Goal: Information Seeking & Learning: Learn about a topic

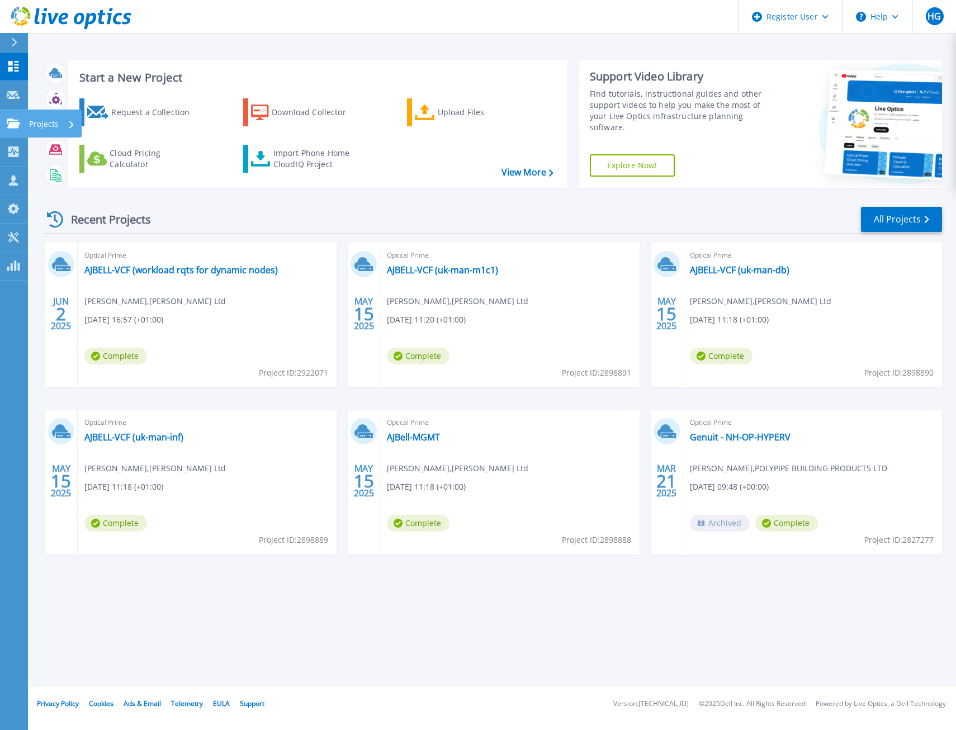
click at [7, 124] on icon at bounding box center [13, 124] width 13 height 10
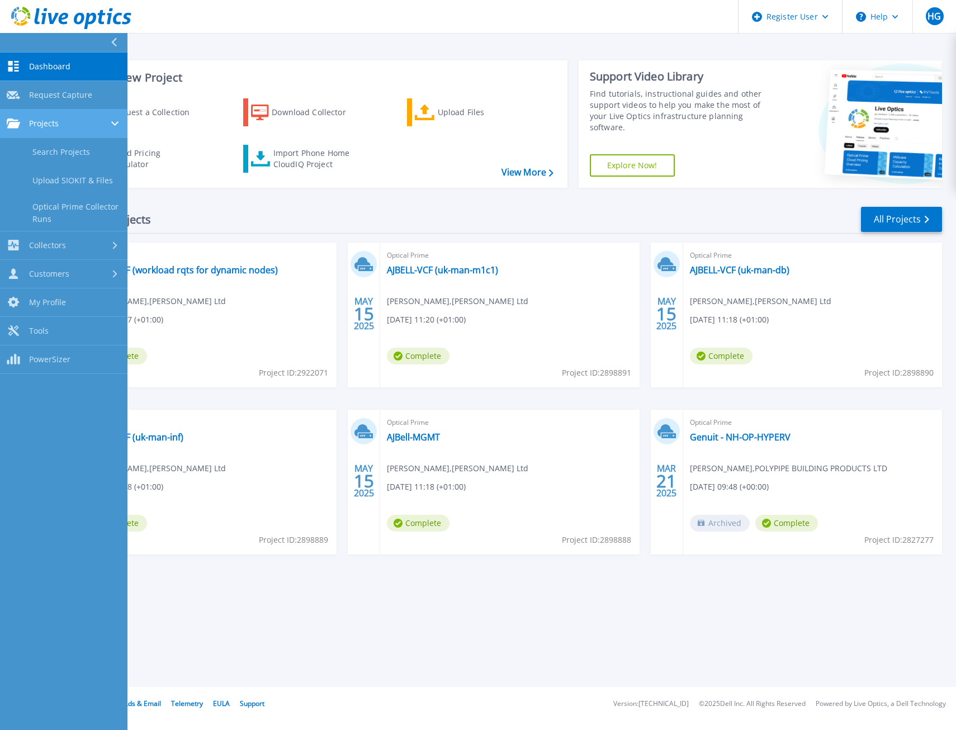
click at [48, 129] on link "Projects Projects" at bounding box center [63, 124] width 127 height 29
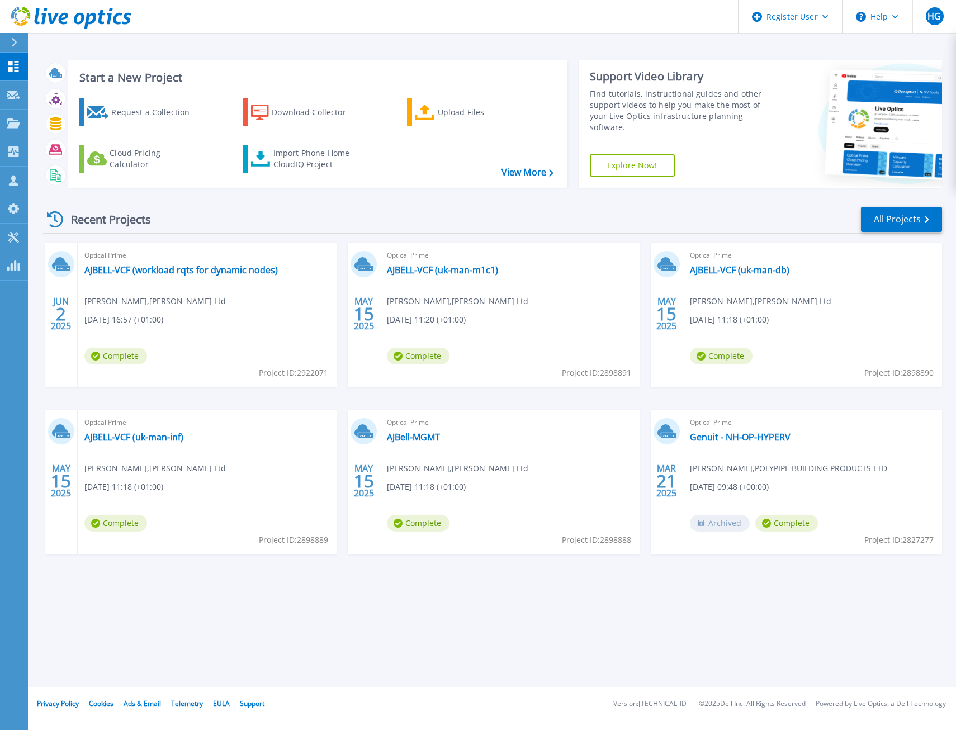
click at [677, 32] on header "Register User Help HG Dell User Henry Griffin Henry.Griffin@dell.com Dell My Pr…" at bounding box center [478, 17] width 956 height 34
click at [15, 127] on icon at bounding box center [13, 124] width 13 height 10
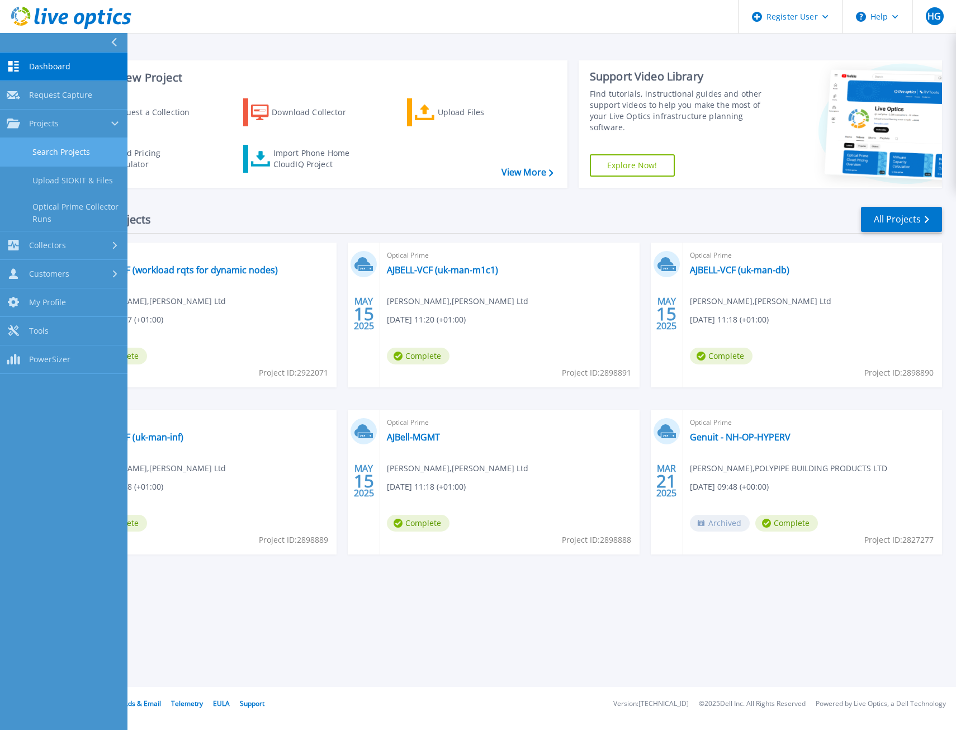
click at [110, 144] on link "Search Projects" at bounding box center [63, 152] width 127 height 29
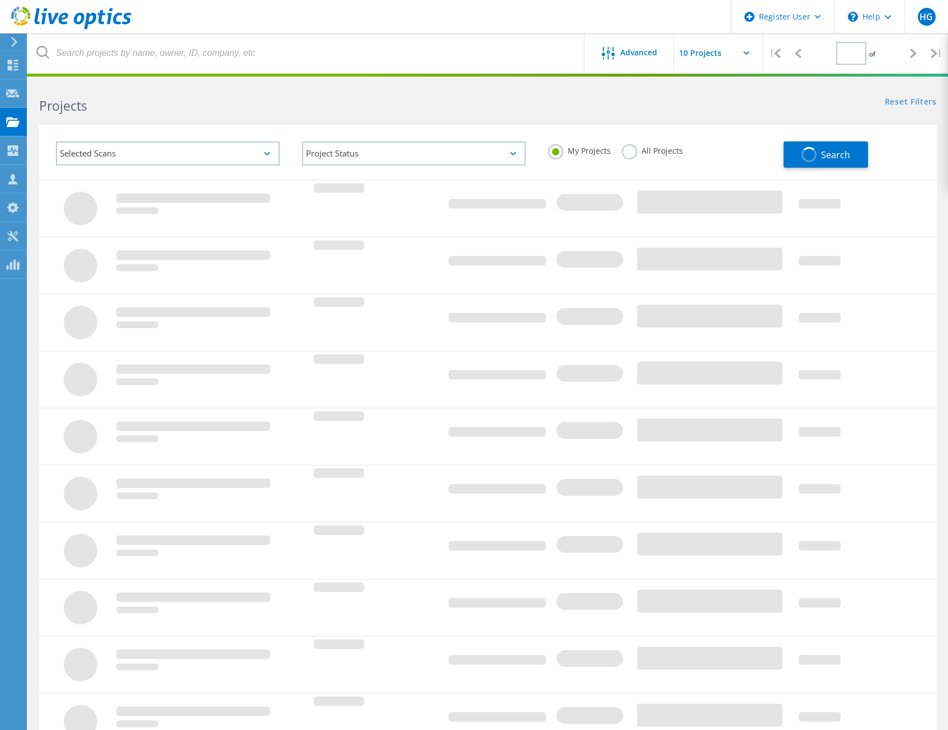
type input "1"
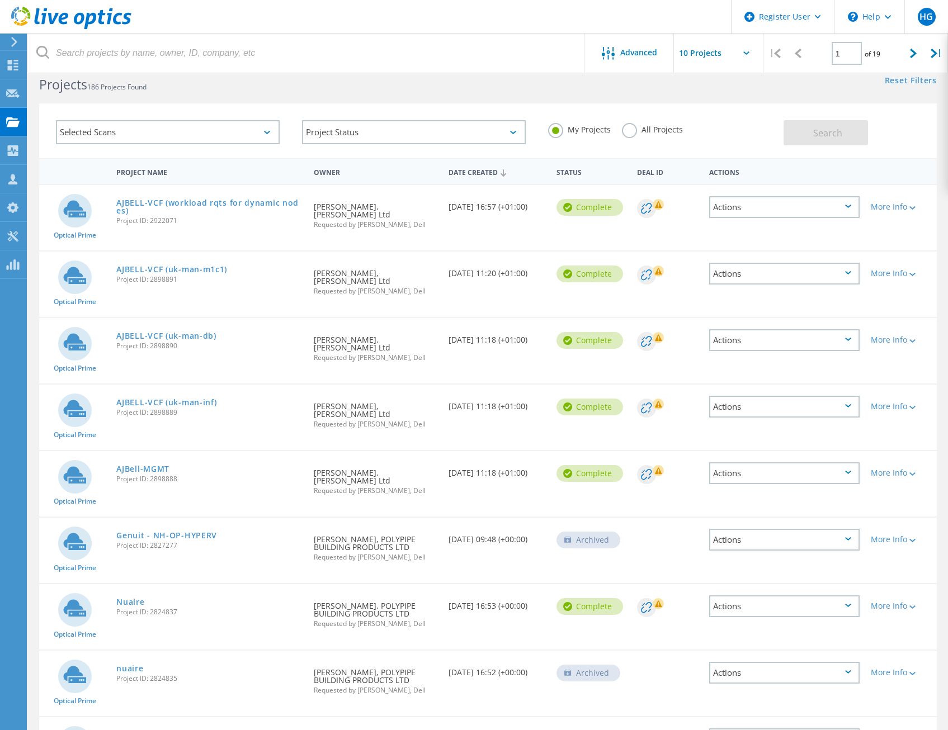
scroll to position [22, 0]
click at [136, 597] on link "Nuaire" at bounding box center [130, 601] width 28 height 8
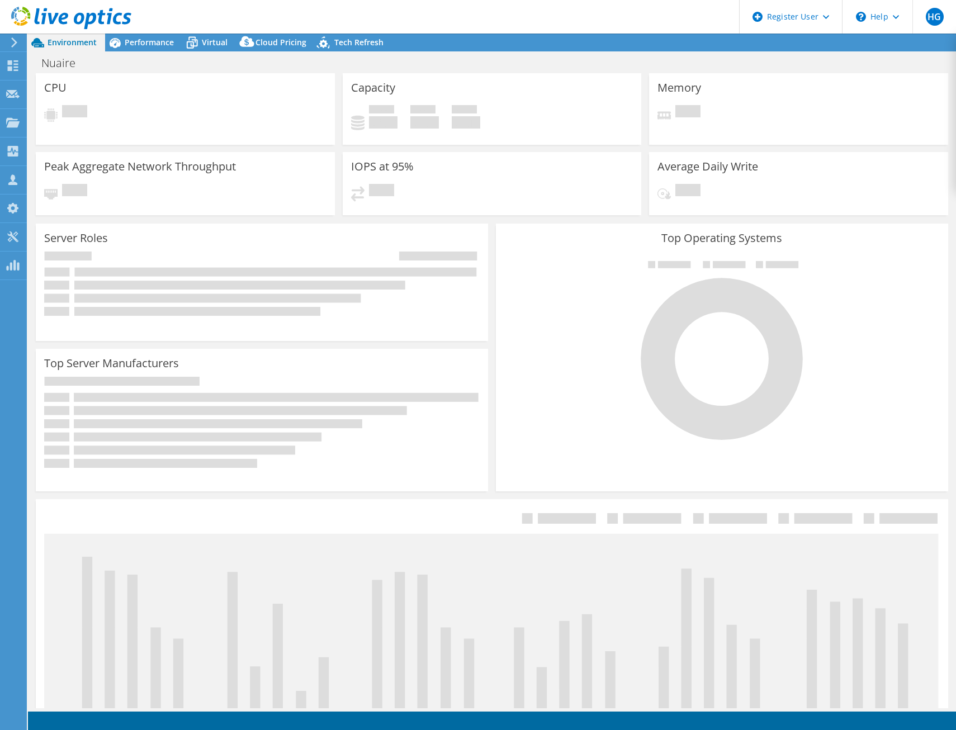
select select "EULondon"
select select "USD"
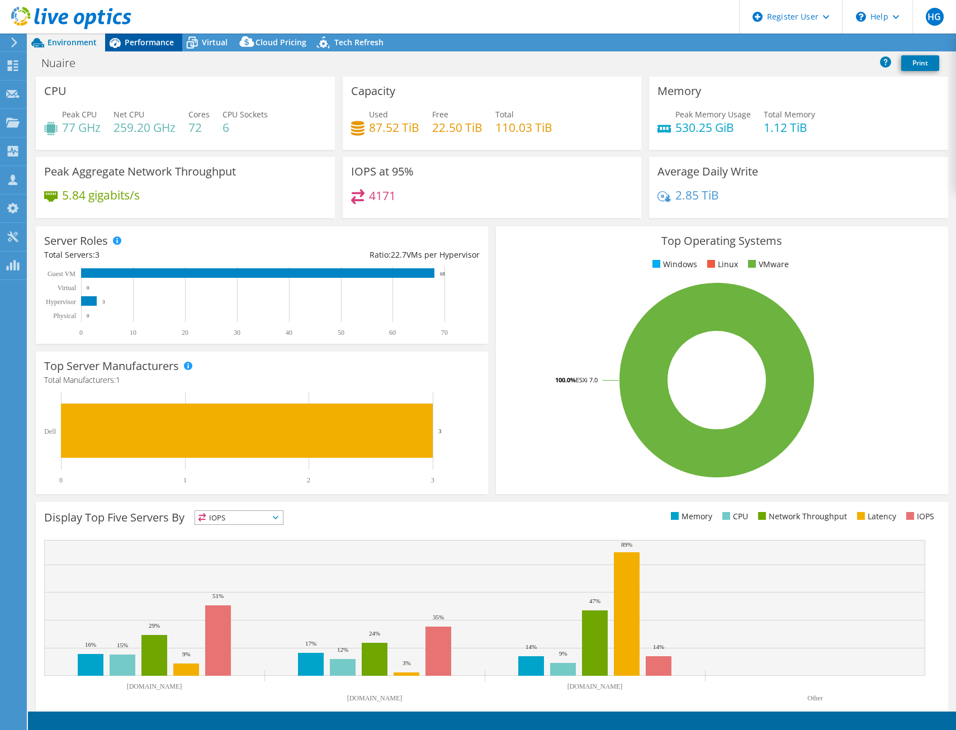
click at [147, 48] on div "Performance" at bounding box center [143, 43] width 77 height 18
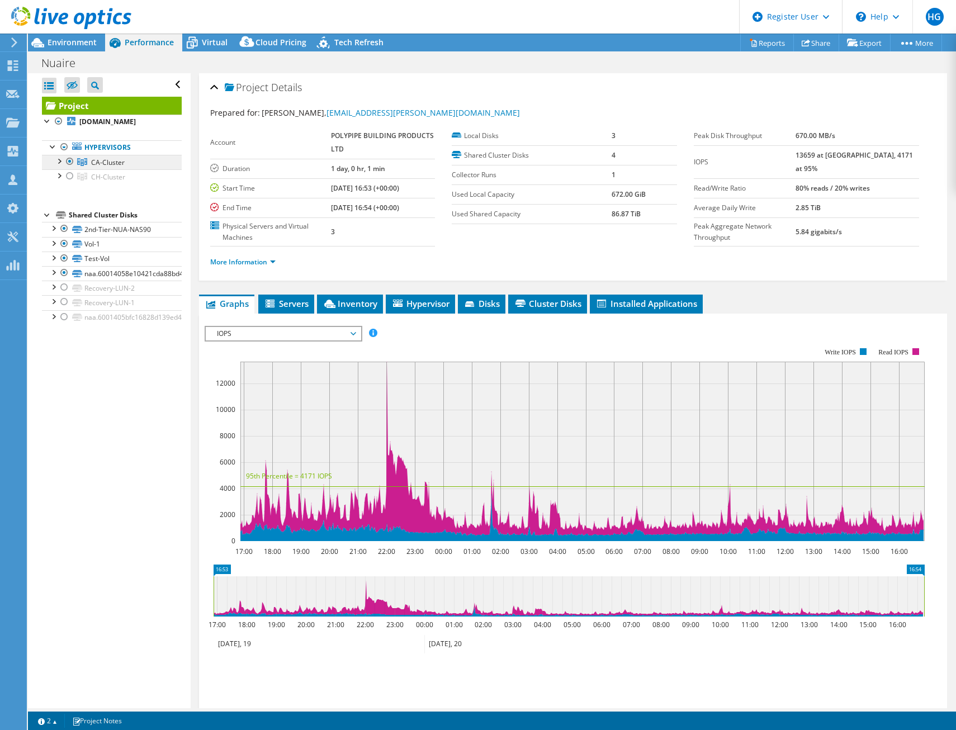
click at [101, 167] on span "CA-Cluster" at bounding box center [108, 163] width 34 height 10
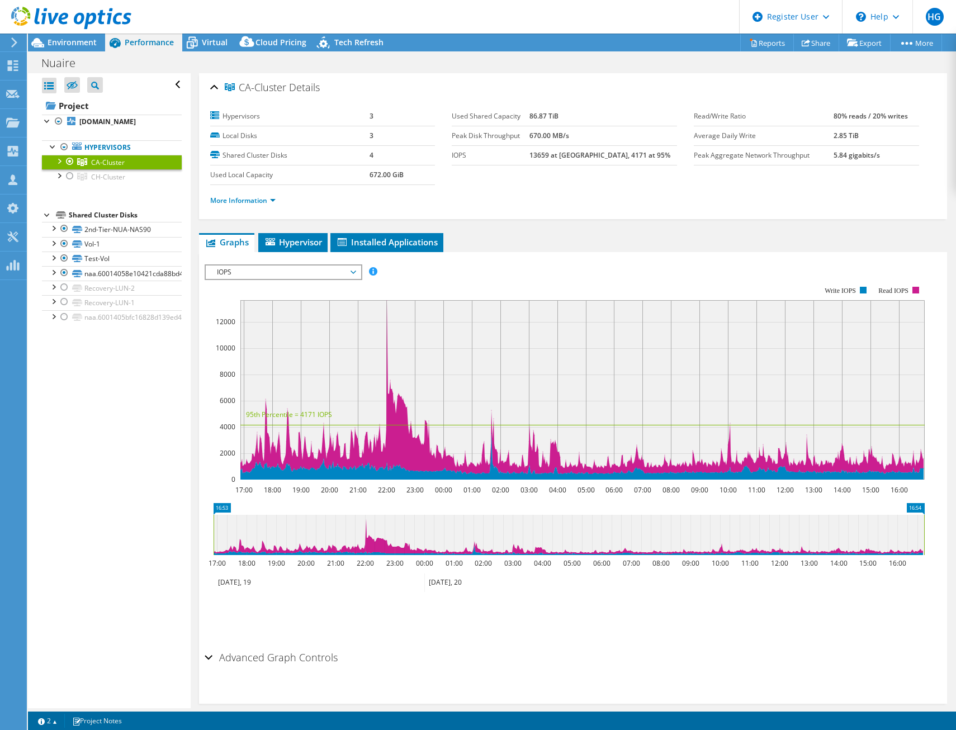
click at [325, 273] on span "IOPS" at bounding box center [283, 272] width 144 height 13
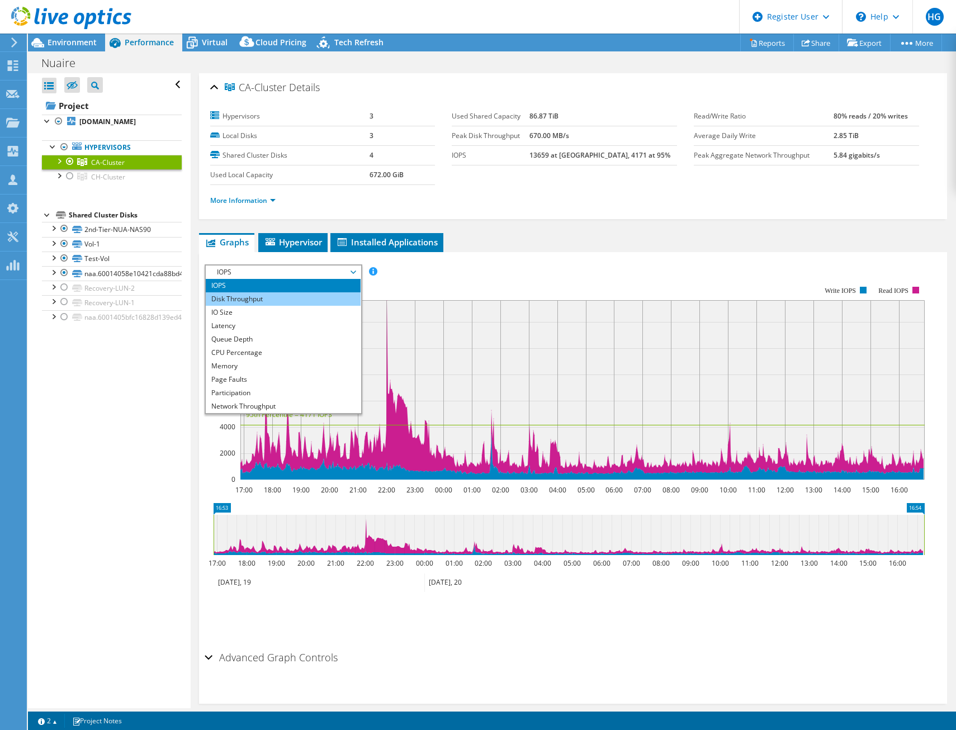
click at [325, 300] on li "Disk Throughput" at bounding box center [283, 298] width 155 height 13
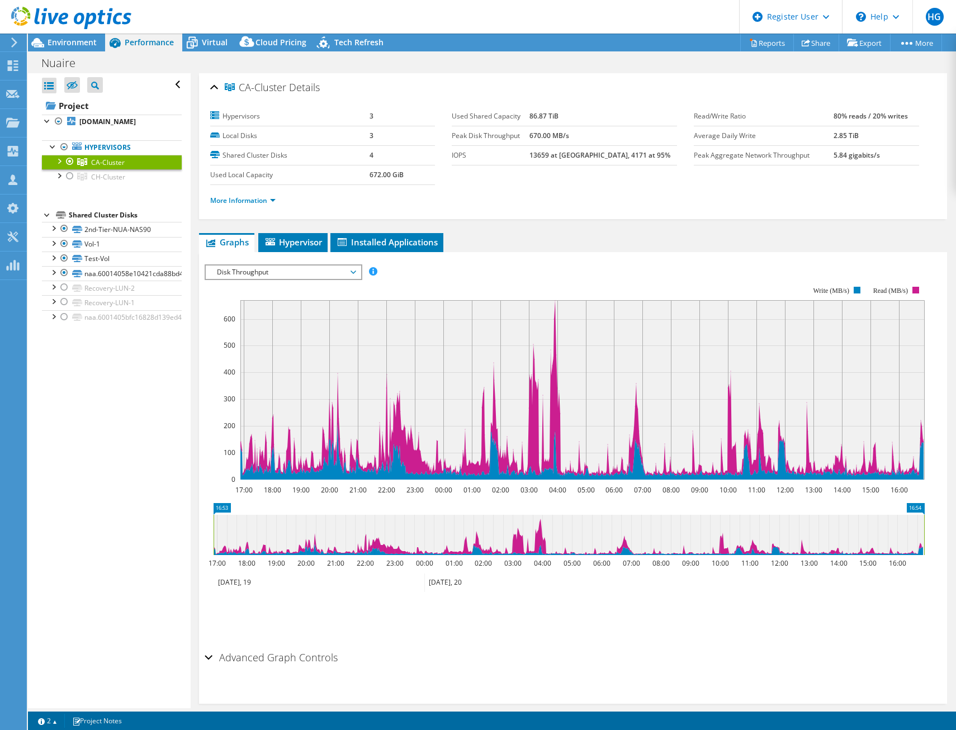
drag, startPoint x: 283, startPoint y: 267, endPoint x: 285, endPoint y: 277, distance: 10.1
click at [283, 267] on span "Disk Throughput" at bounding box center [283, 272] width 144 height 13
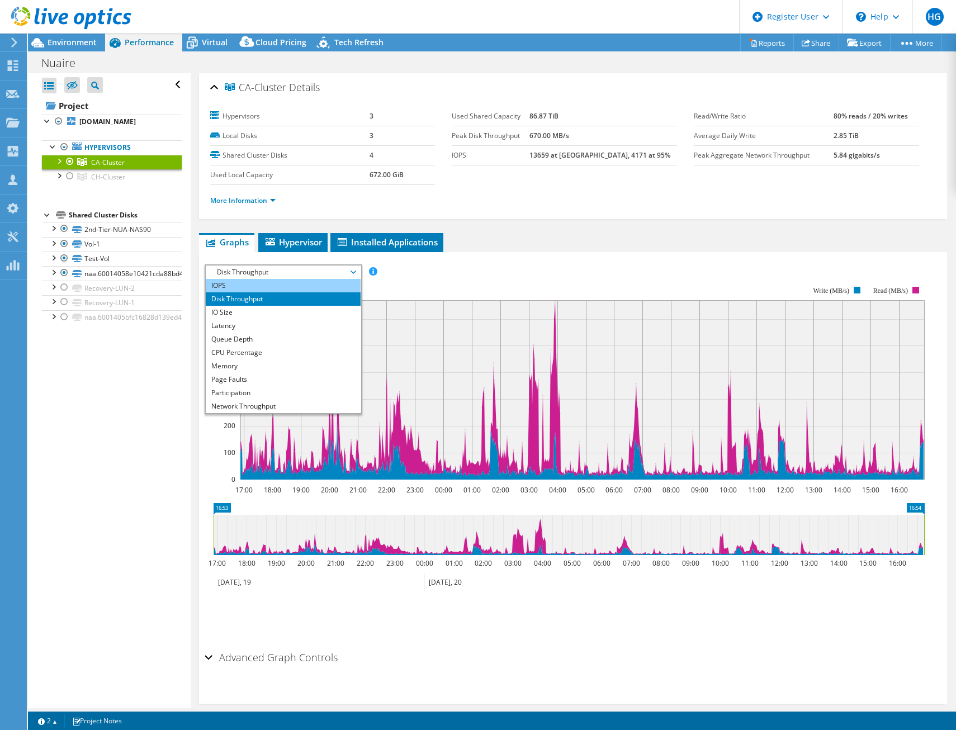
click at [281, 286] on li "IOPS" at bounding box center [283, 285] width 155 height 13
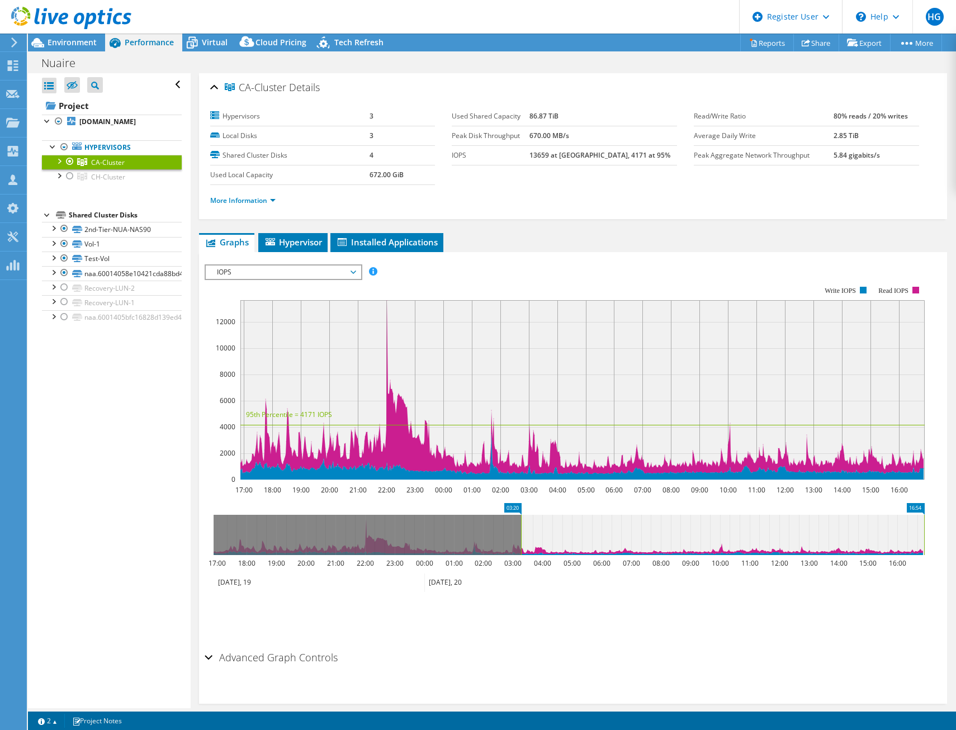
drag, startPoint x: 223, startPoint y: 509, endPoint x: 530, endPoint y: 504, distance: 307.0
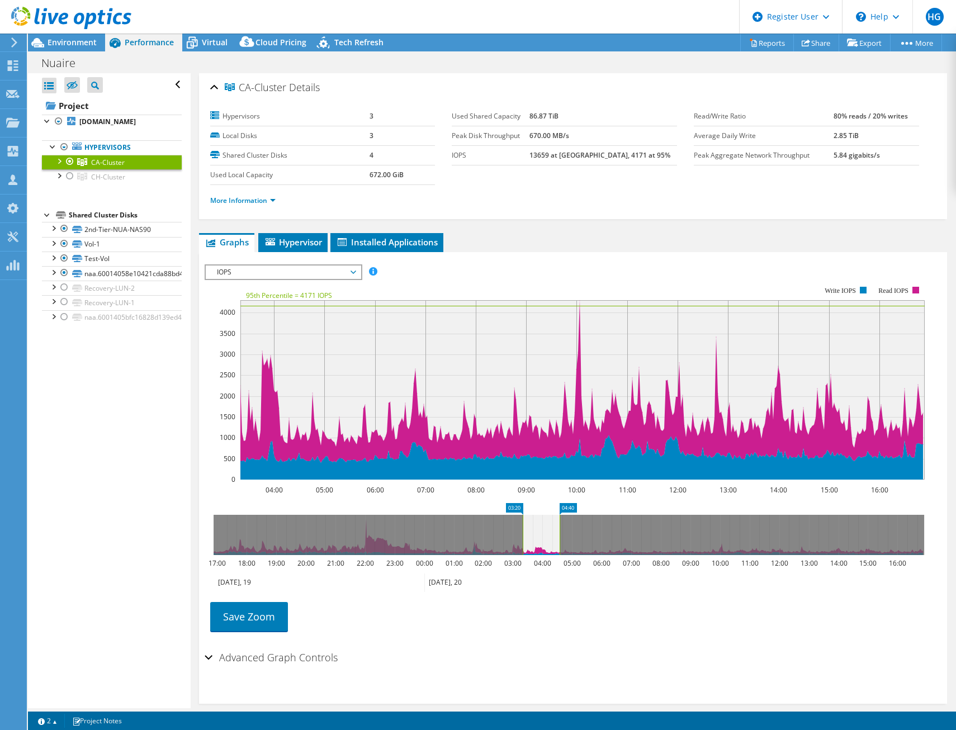
drag, startPoint x: 914, startPoint y: 508, endPoint x: 549, endPoint y: 513, distance: 364.6
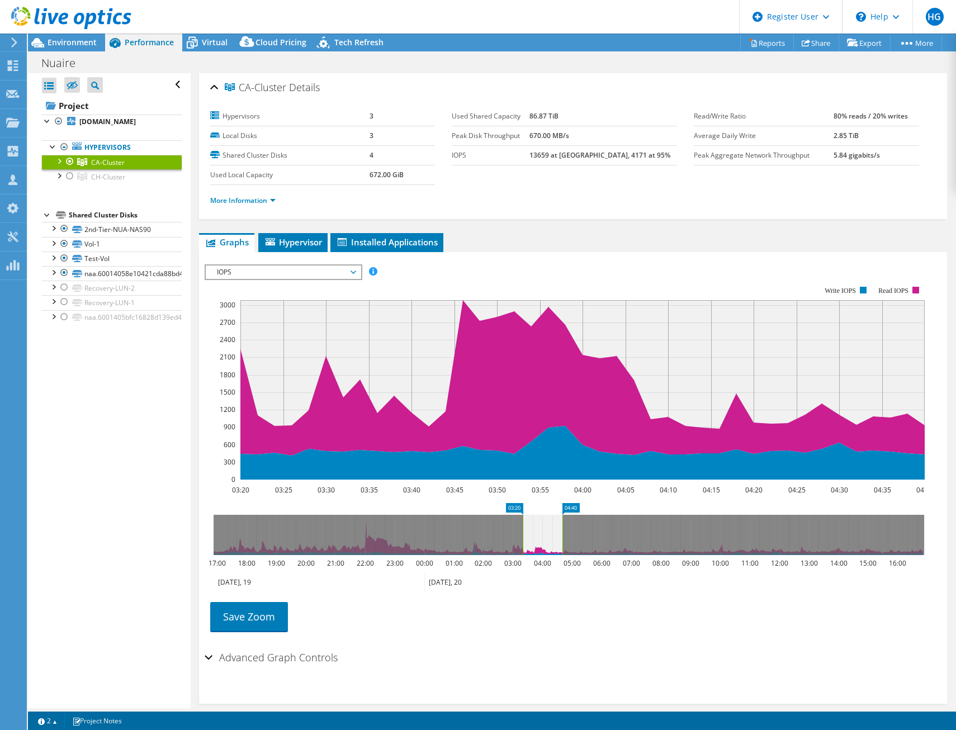
click at [281, 269] on span "IOPS" at bounding box center [283, 272] width 144 height 13
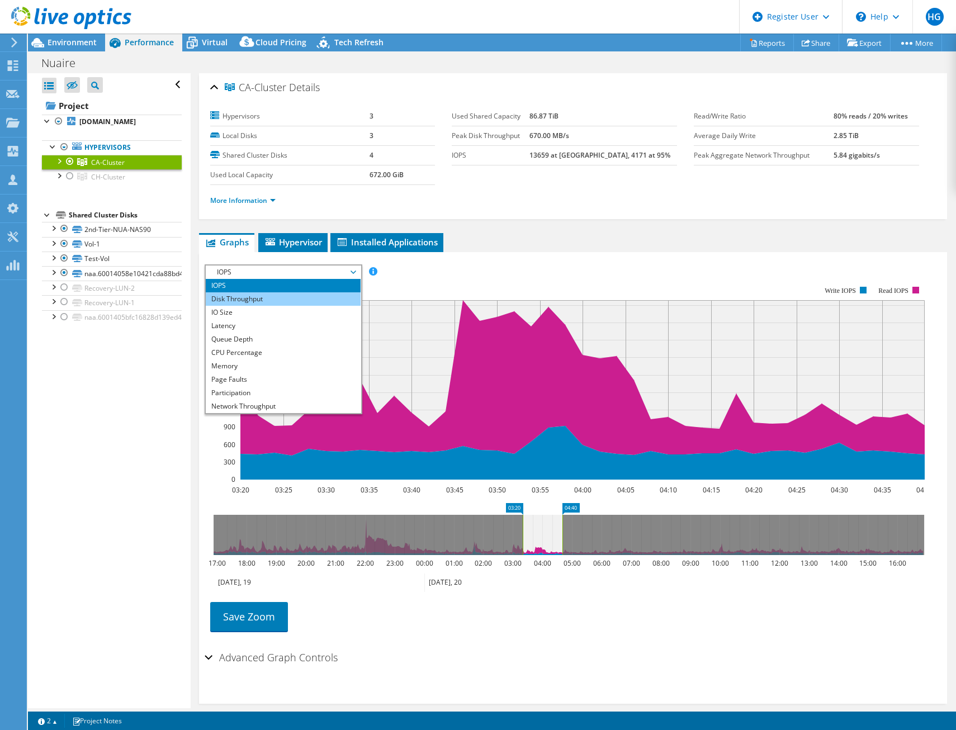
click at [281, 303] on li "Disk Throughput" at bounding box center [283, 298] width 155 height 13
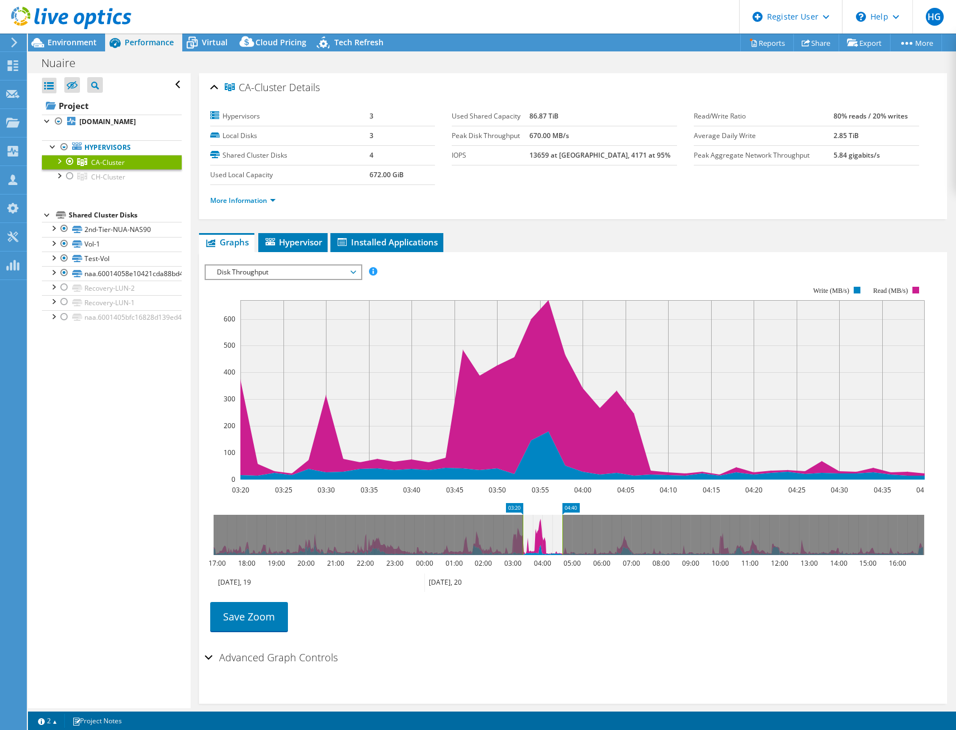
click at [299, 276] on span "Disk Throughput" at bounding box center [283, 272] width 144 height 13
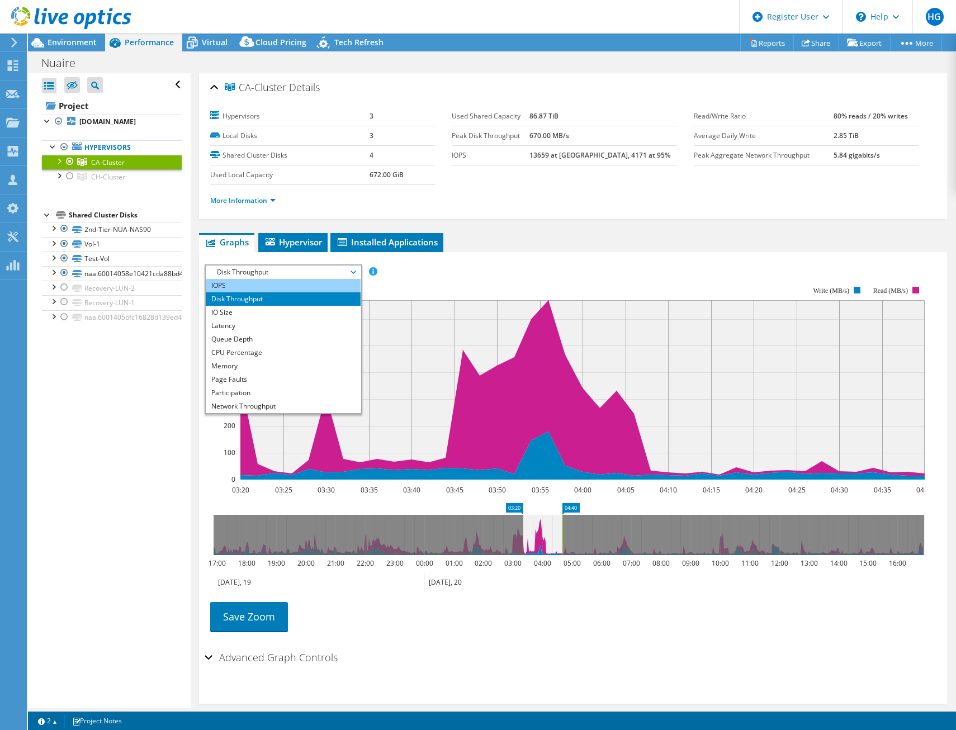
click at [324, 288] on li "IOPS" at bounding box center [283, 285] width 155 height 13
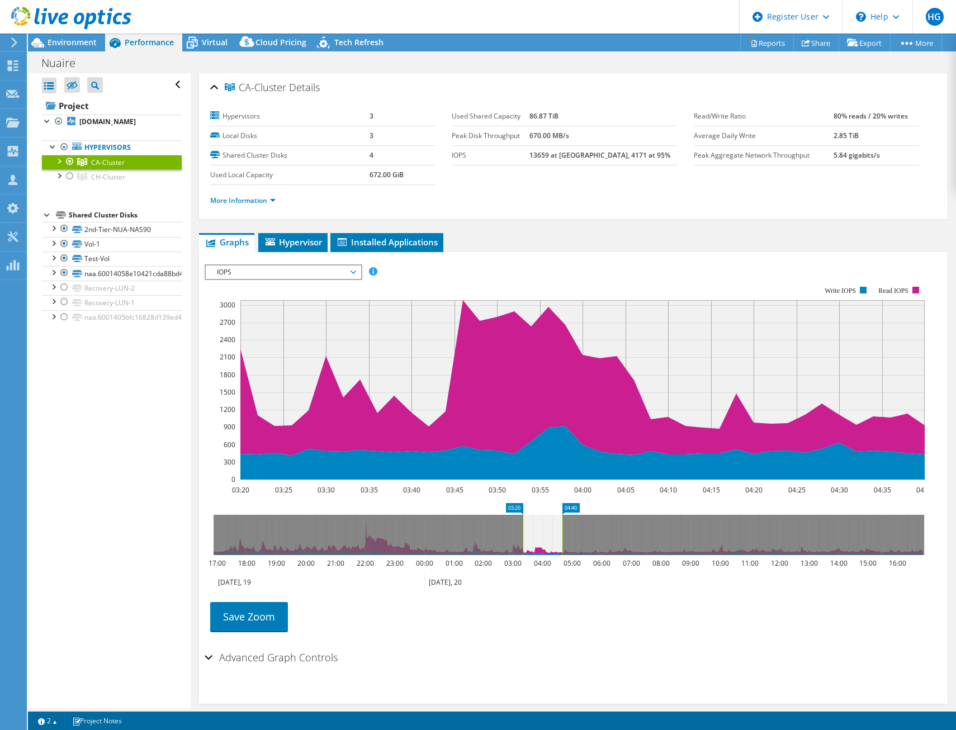
click at [449, 273] on rect at bounding box center [565, 383] width 720 height 224
click at [286, 276] on span "IOPS" at bounding box center [283, 272] width 144 height 13
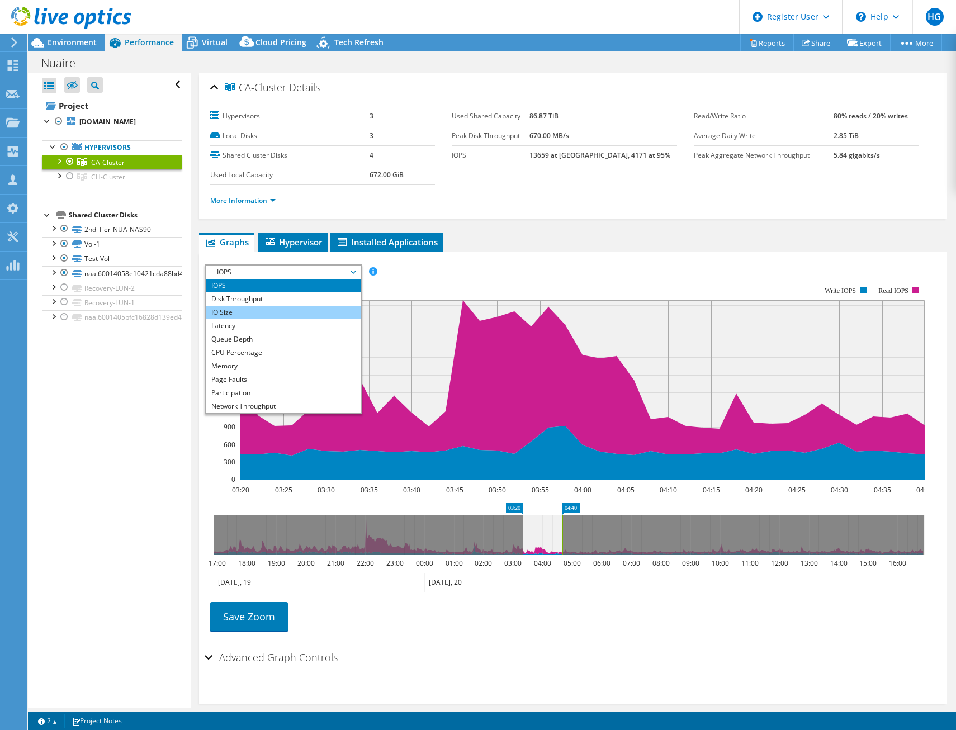
click at [294, 306] on li "IO Size" at bounding box center [283, 312] width 155 height 13
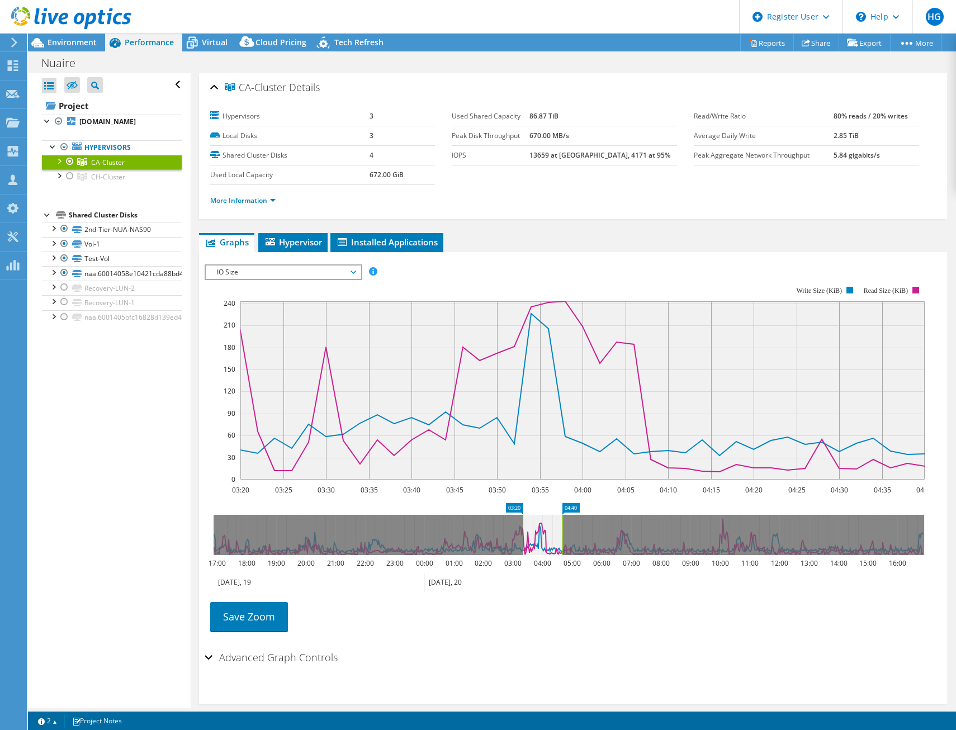
click at [309, 276] on span "IO Size" at bounding box center [283, 272] width 144 height 13
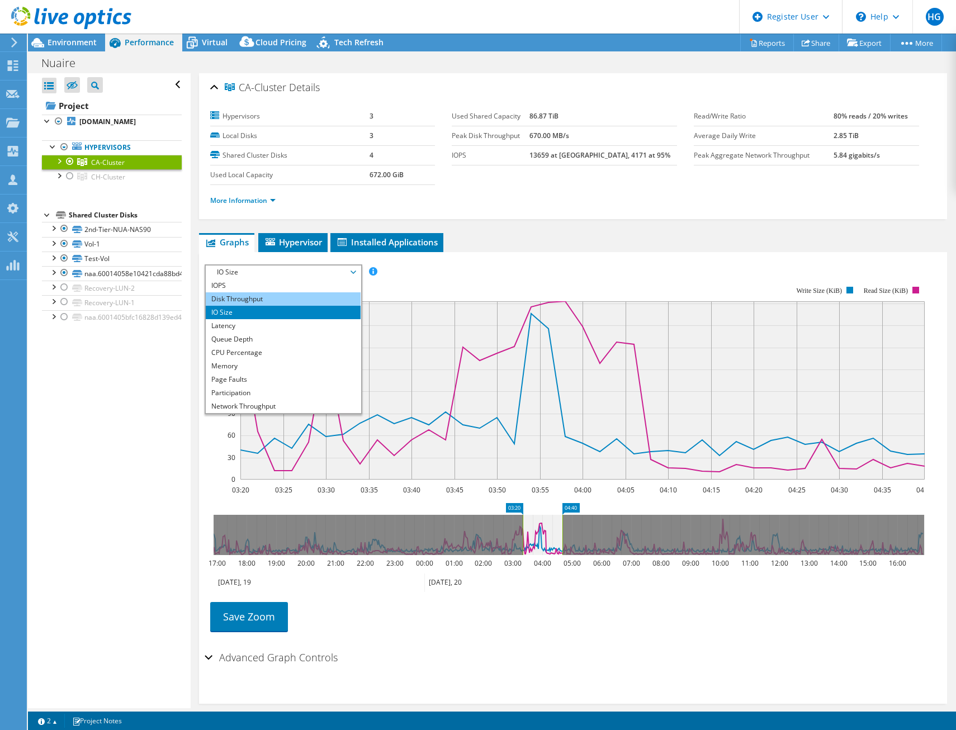
click at [276, 301] on li "Disk Throughput" at bounding box center [283, 298] width 155 height 13
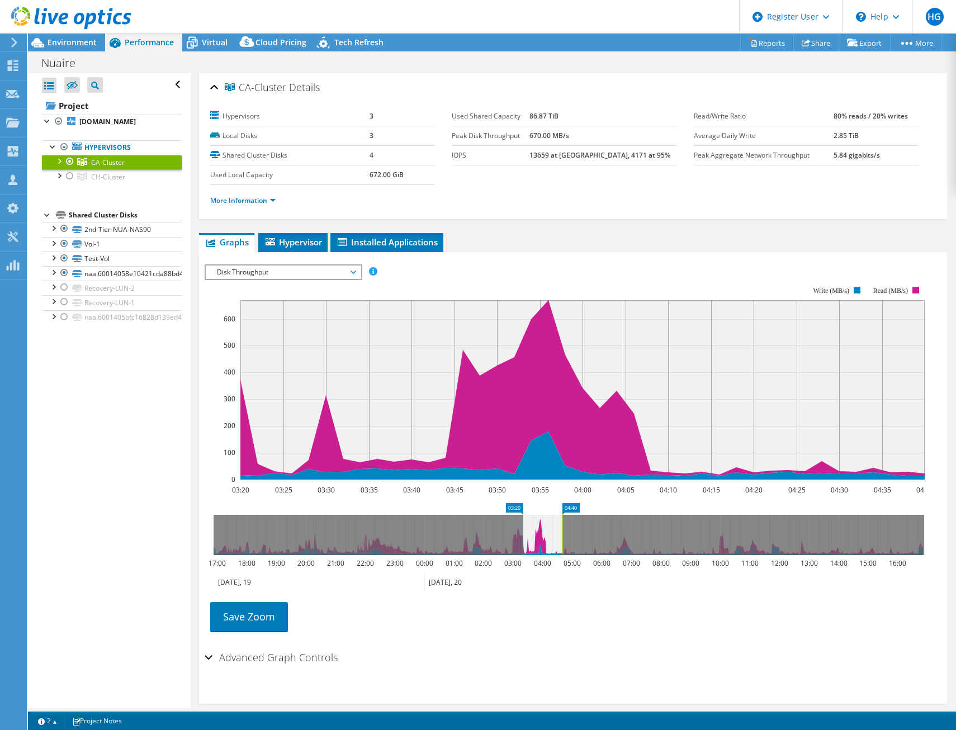
click at [281, 270] on span "Disk Throughput" at bounding box center [283, 272] width 144 height 13
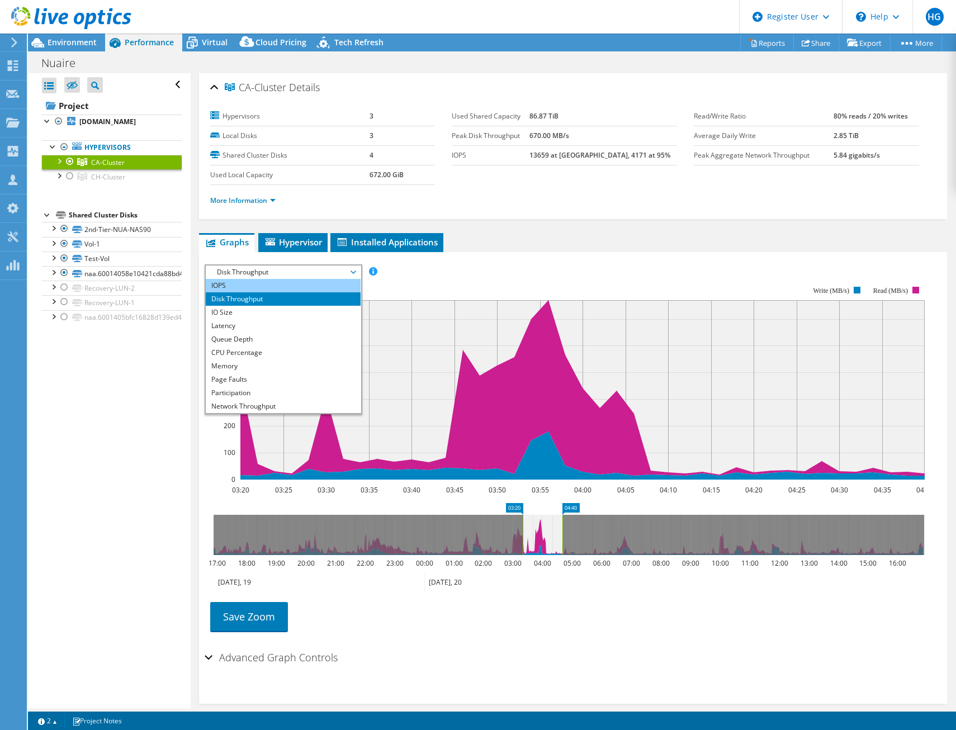
click at [281, 289] on li "IOPS" at bounding box center [283, 285] width 155 height 13
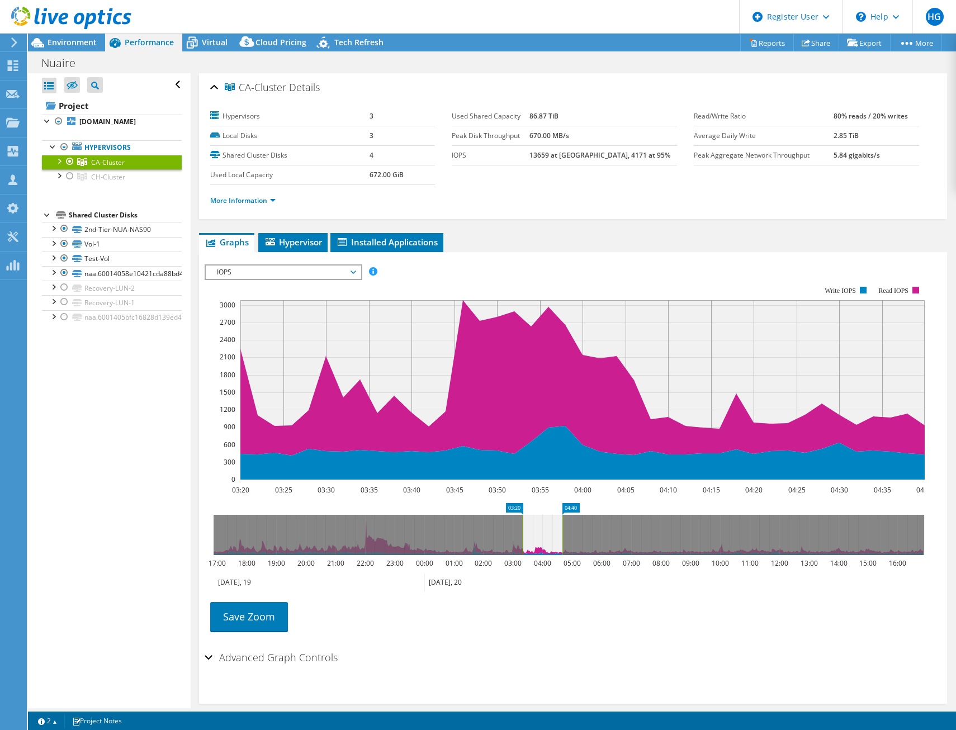
click at [351, 277] on span "IOPS" at bounding box center [283, 272] width 144 height 13
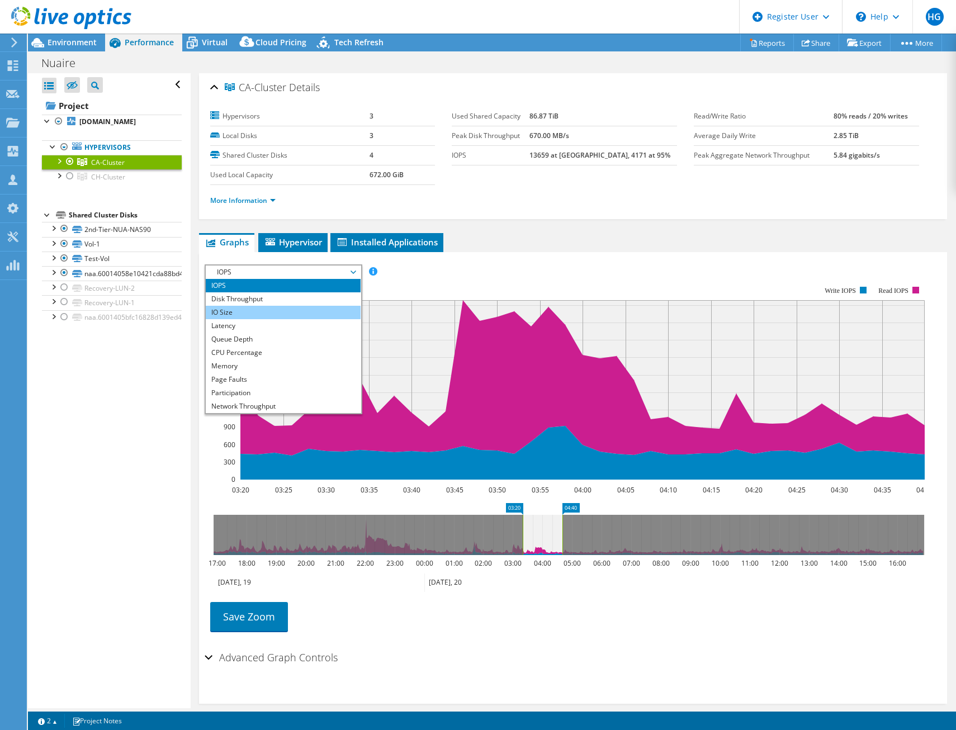
click at [270, 314] on li "IO Size" at bounding box center [283, 312] width 155 height 13
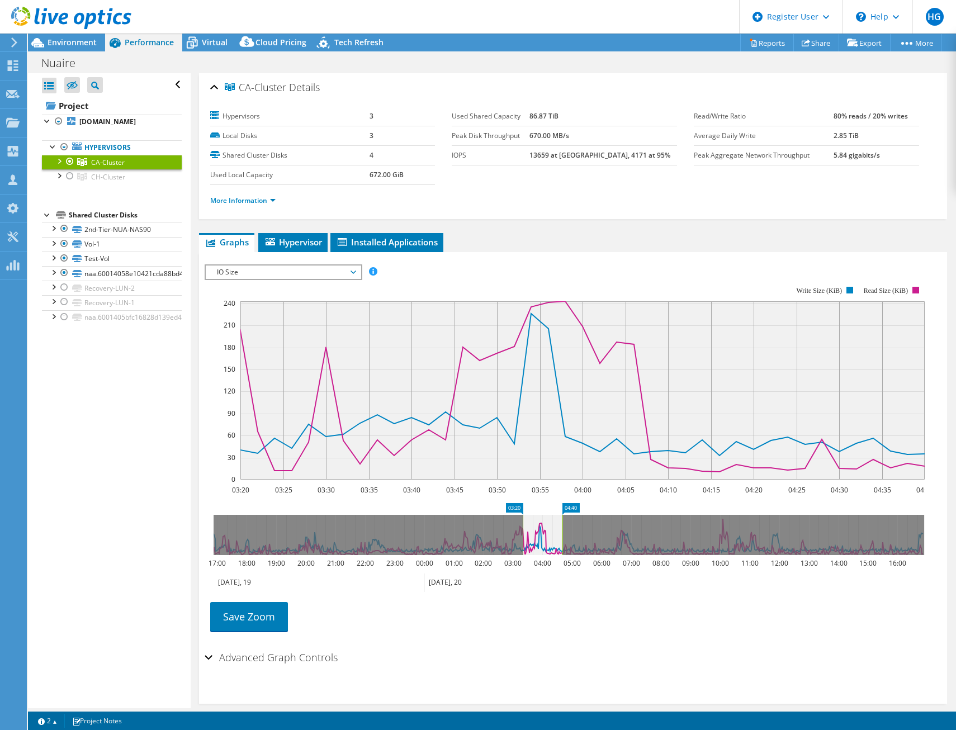
click at [282, 280] on rect at bounding box center [565, 383] width 720 height 224
click at [290, 272] on span "IO Size" at bounding box center [283, 272] width 144 height 13
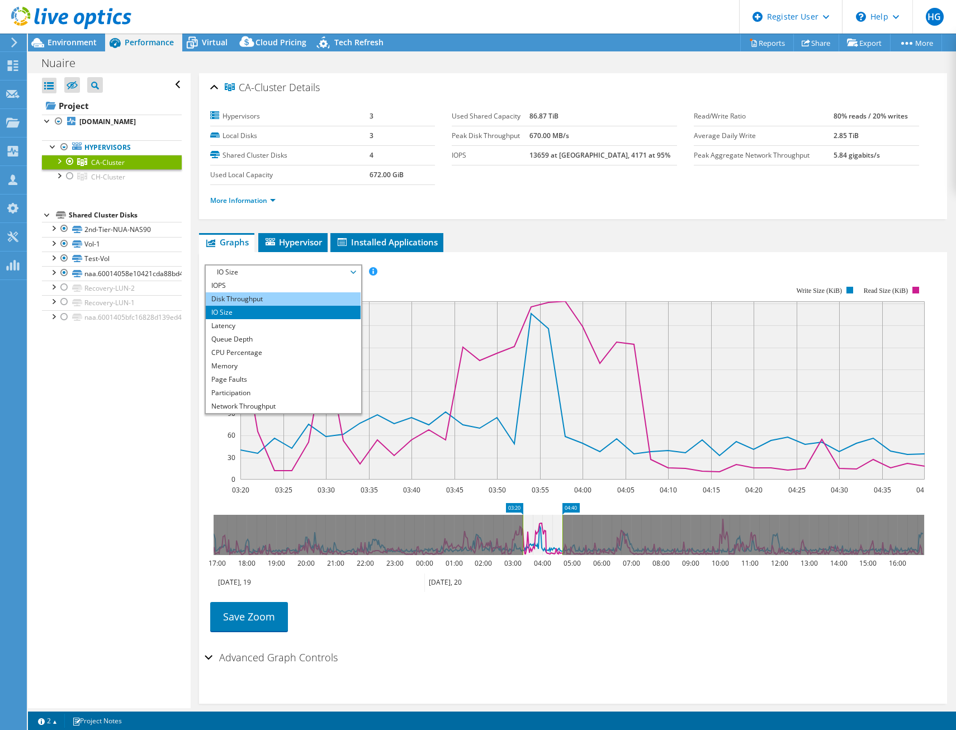
click at [292, 298] on li "Disk Throughput" at bounding box center [283, 298] width 155 height 13
